Goal: Task Accomplishment & Management: Complete application form

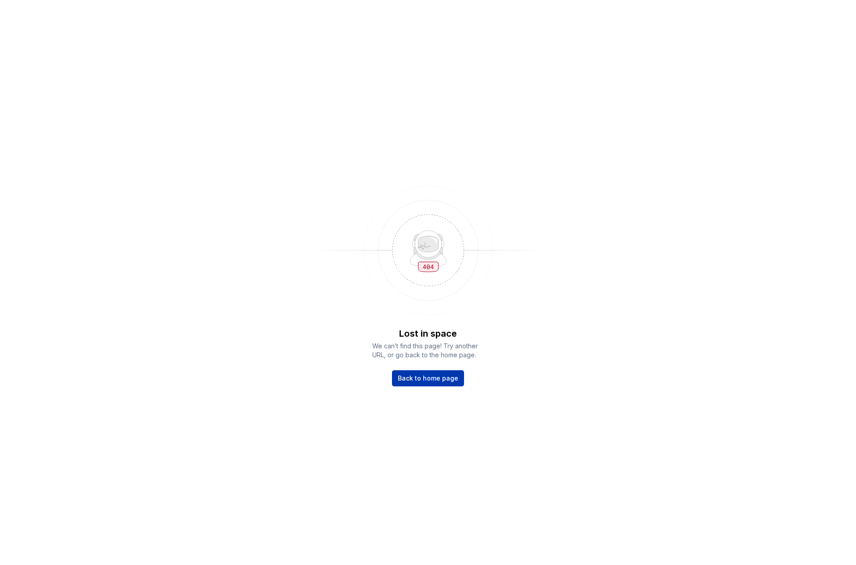
click at [432, 383] on link "Back to home page" at bounding box center [428, 378] width 72 height 16
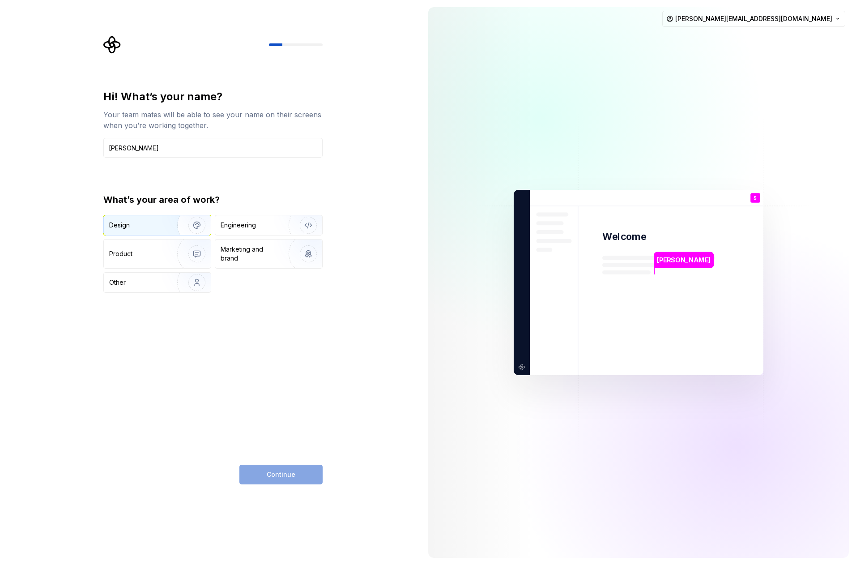
type input "Sarah"
click at [194, 227] on img "button" at bounding box center [190, 225] width 57 height 60
click at [297, 474] on button "Continue" at bounding box center [280, 475] width 83 height 20
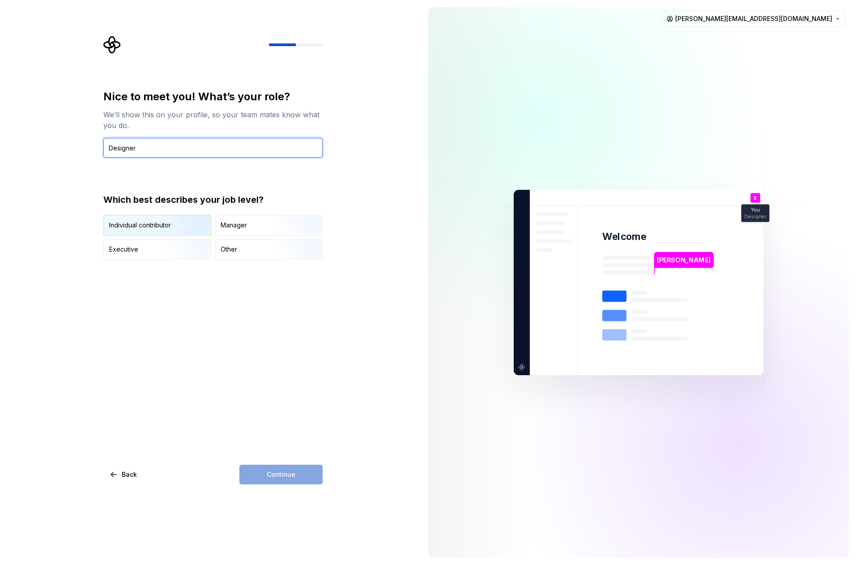
type input "Designer"
click at [159, 228] on div "Individual contributor" at bounding box center [140, 225] width 62 height 9
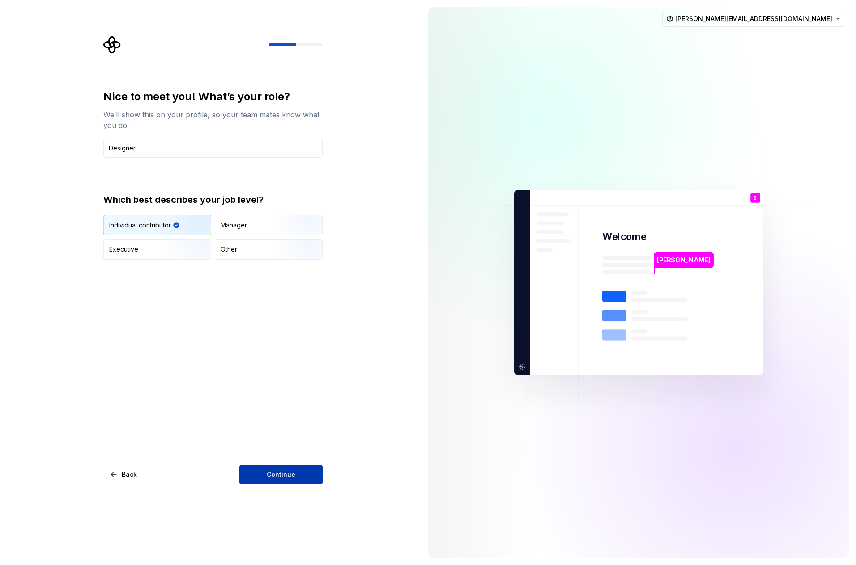
click at [282, 471] on span "Continue" at bounding box center [281, 474] width 29 height 9
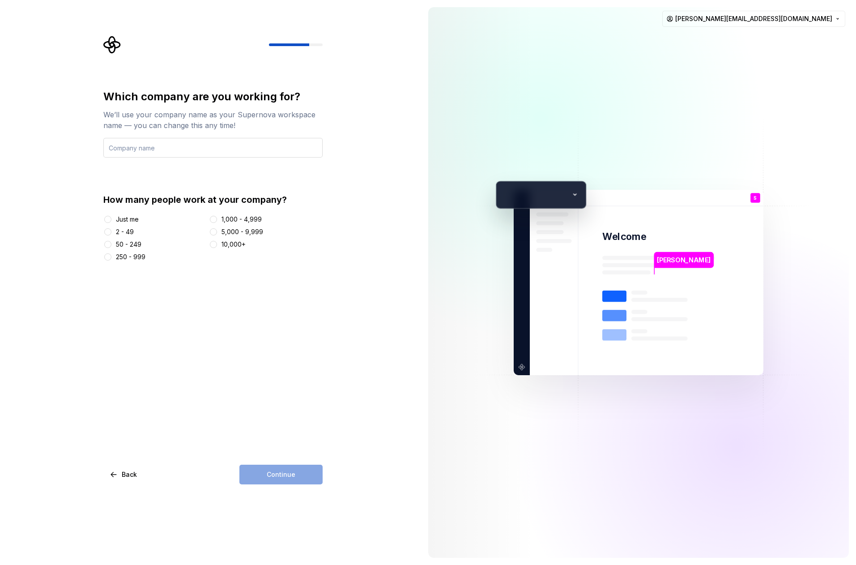
click at [183, 152] on input "text" at bounding box center [212, 148] width 219 height 20
type input "Hewlett Packard Enterprise"
click at [289, 200] on div "How many people work at your company?" at bounding box center [212, 199] width 219 height 13
click at [218, 246] on div "10,000+" at bounding box center [266, 244] width 114 height 9
click at [217, 244] on button "10,000+" at bounding box center [213, 244] width 7 height 7
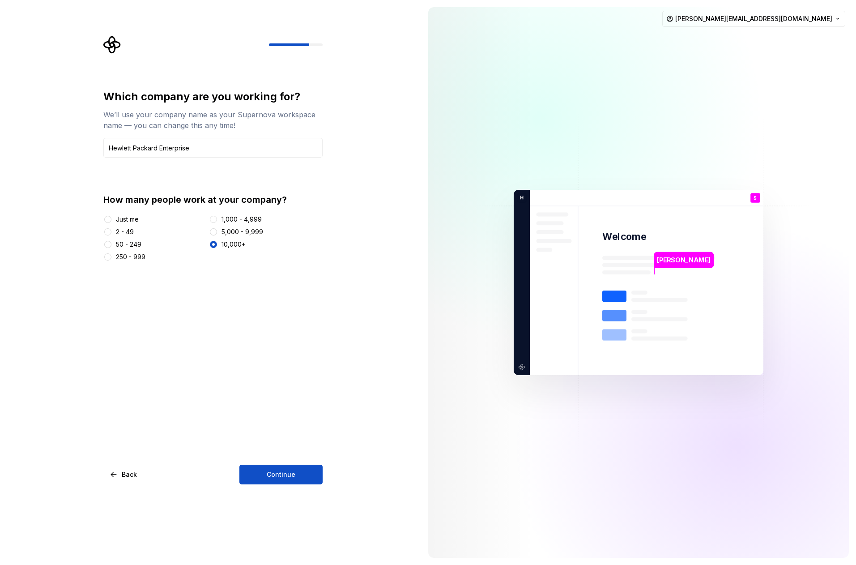
click at [310, 489] on div "Which company are you working for? We’ll use your company name as your Supernov…" at bounding box center [210, 282] width 421 height 565
click at [302, 476] on button "Continue" at bounding box center [280, 475] width 83 height 20
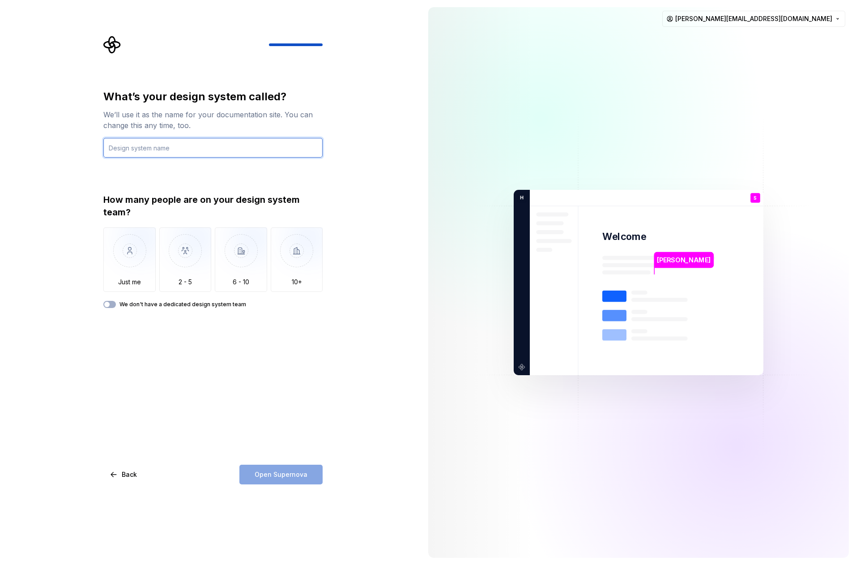
click at [188, 151] on input "text" at bounding box center [212, 148] width 219 height 20
click at [158, 148] on input "text" at bounding box center [212, 148] width 219 height 20
type input "web"
click at [266, 188] on div "What’s your design system called? We’ll use it as the name for your documentati…" at bounding box center [212, 199] width 219 height 218
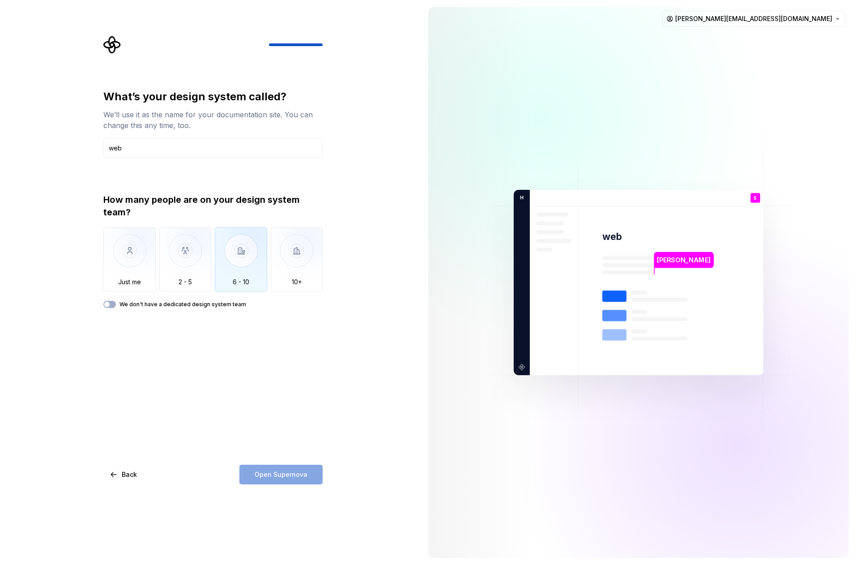
click at [241, 271] on img "button" at bounding box center [241, 257] width 52 height 60
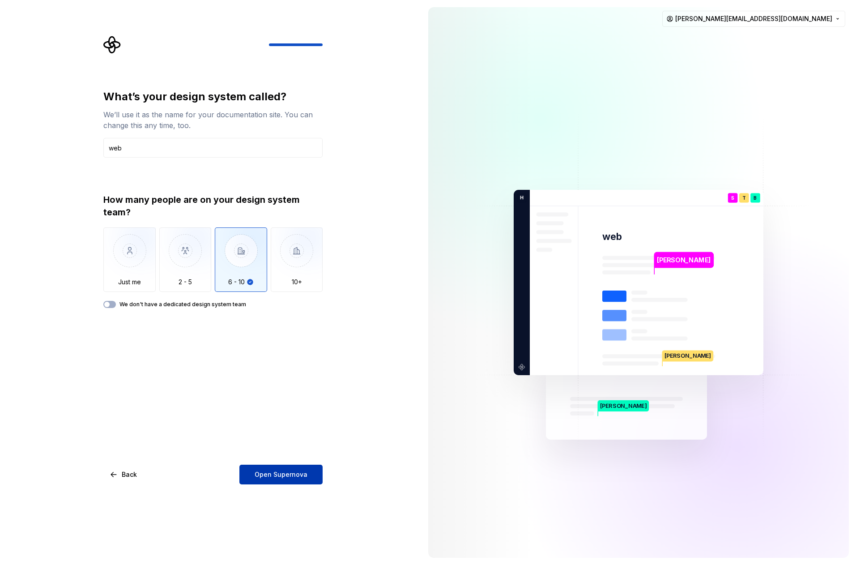
click at [282, 477] on span "Open Supernova" at bounding box center [281, 474] width 53 height 9
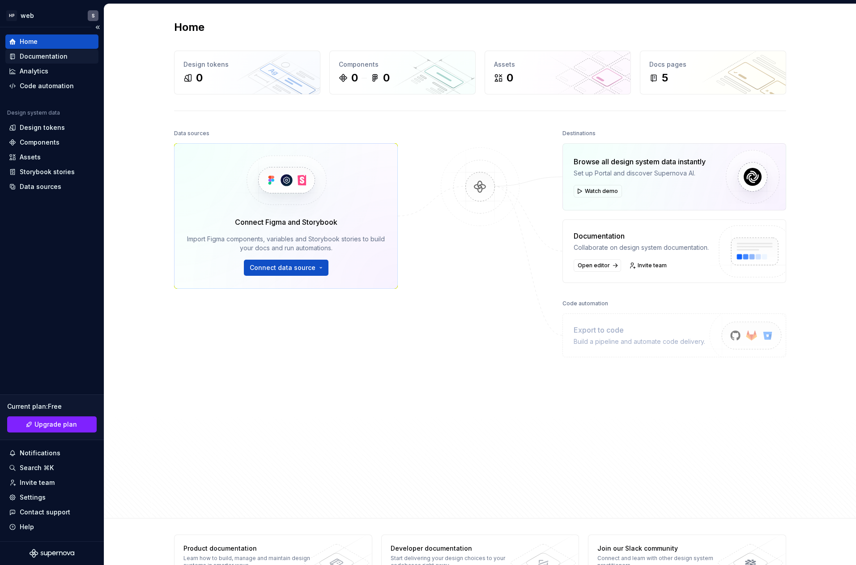
click at [60, 60] on div "Documentation" at bounding box center [44, 56] width 48 height 9
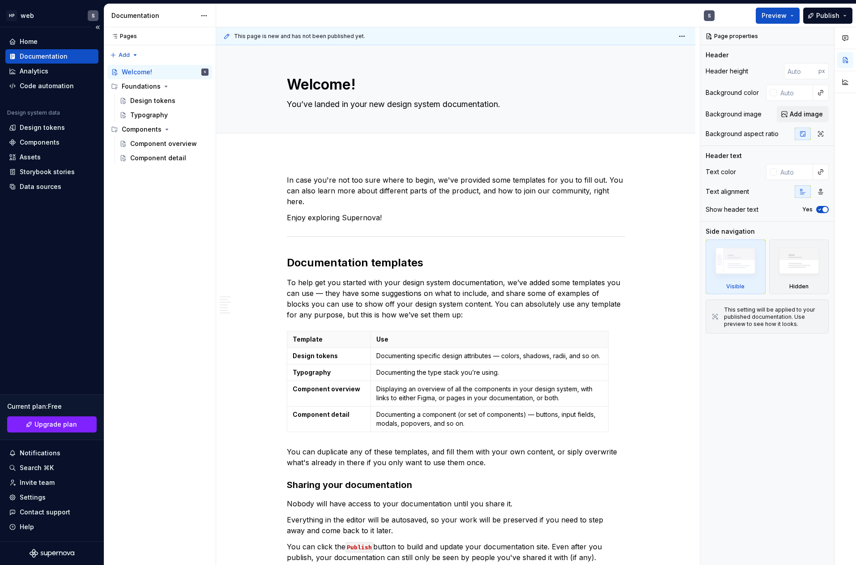
type textarea "*"
click at [40, 73] on div "Analytics" at bounding box center [34, 71] width 29 height 9
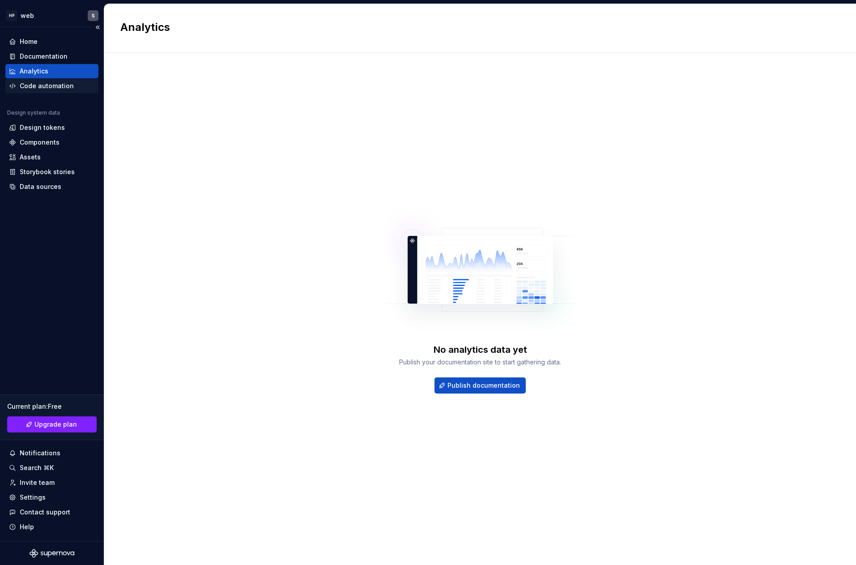
click at [39, 87] on div "Code automation" at bounding box center [47, 85] width 54 height 9
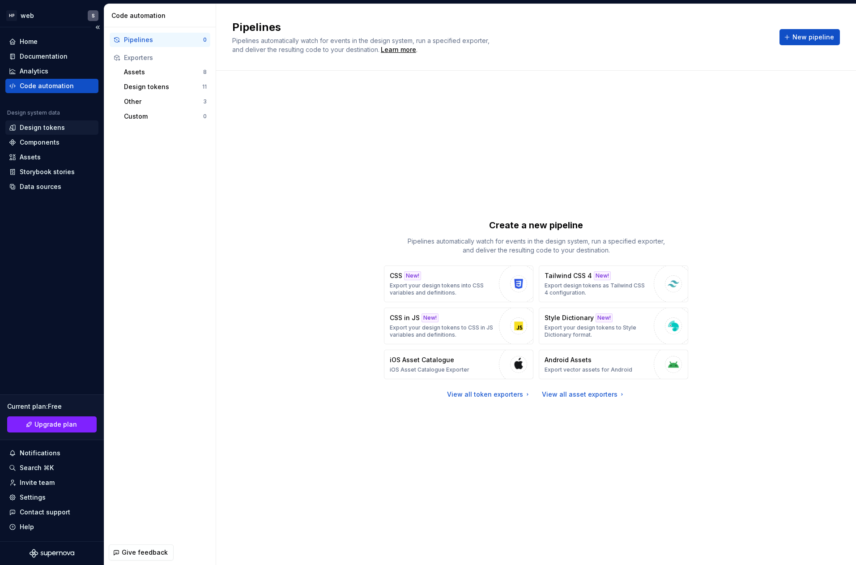
click at [40, 128] on div "Design tokens" at bounding box center [42, 127] width 45 height 9
